Goal: Information Seeking & Learning: Learn about a topic

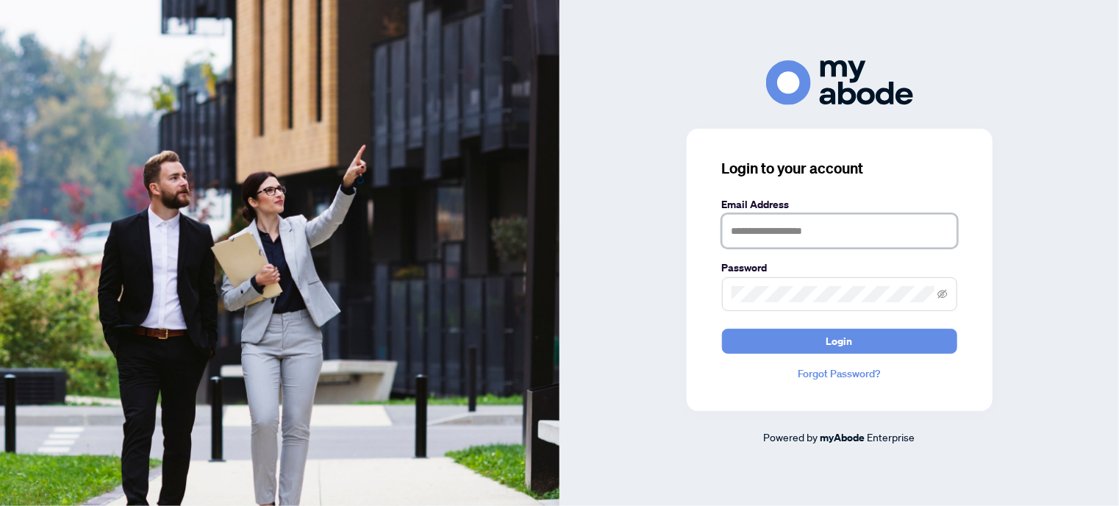
click at [793, 237] on input "text" at bounding box center [839, 231] width 235 height 34
type input "**********"
click at [722, 329] on button "Login" at bounding box center [839, 341] width 235 height 25
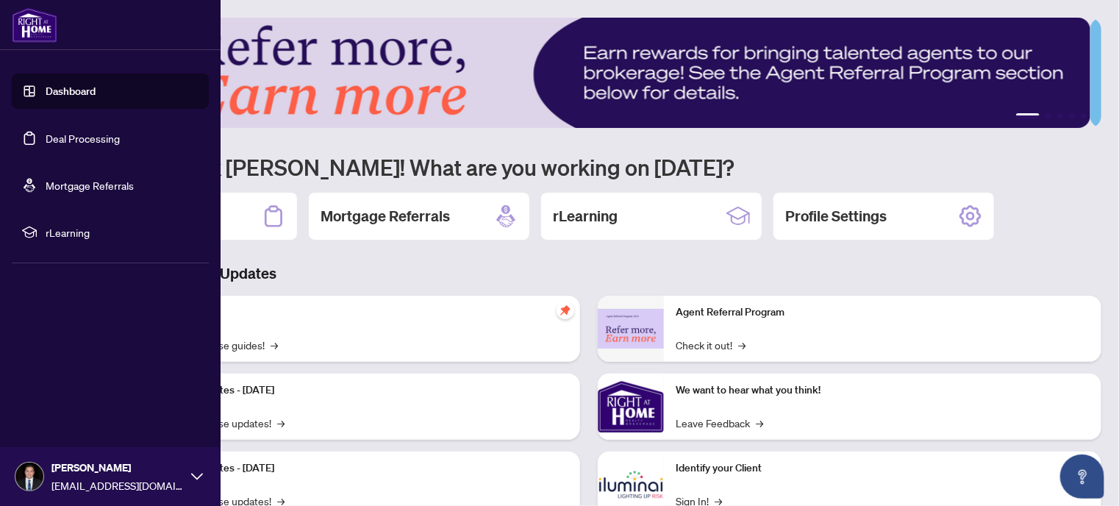
click at [56, 235] on span "rLearning" at bounding box center [122, 232] width 153 height 16
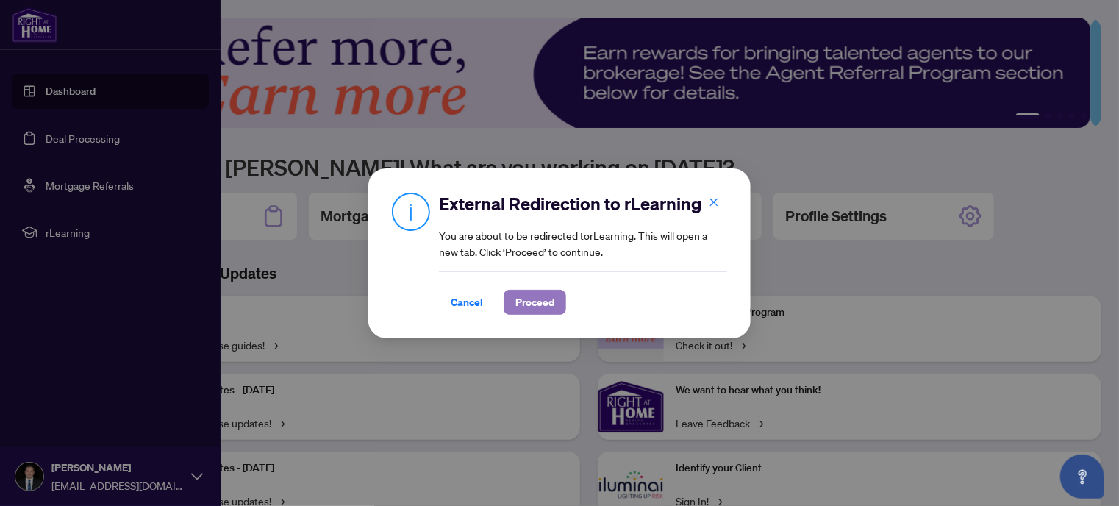
click at [524, 298] on span "Proceed" at bounding box center [535, 302] width 39 height 24
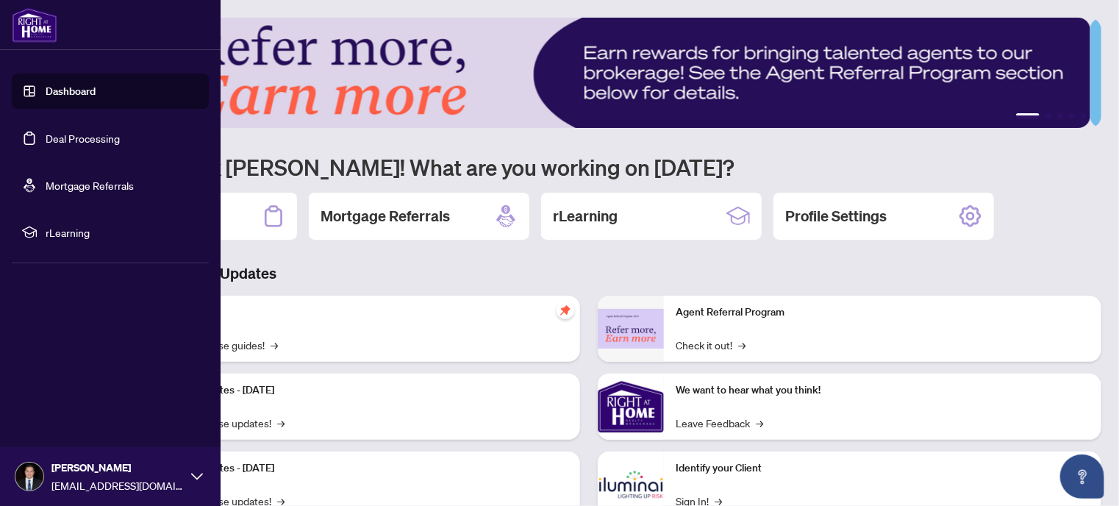
click at [81, 230] on span "rLearning" at bounding box center [122, 232] width 153 height 16
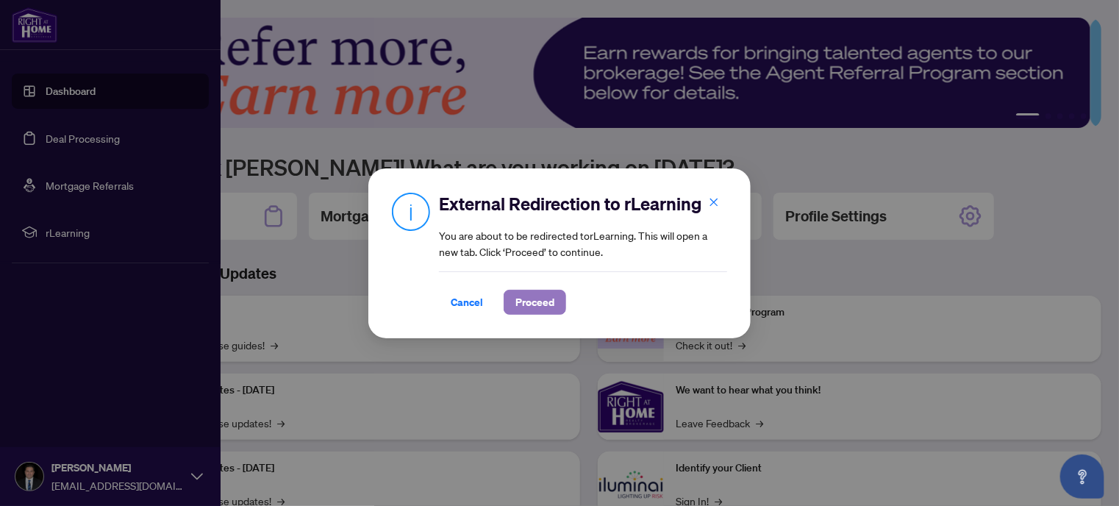
click at [516, 304] on span "Proceed" at bounding box center [535, 302] width 39 height 24
